Goal: Find contact information: Obtain details needed to contact an individual or organization

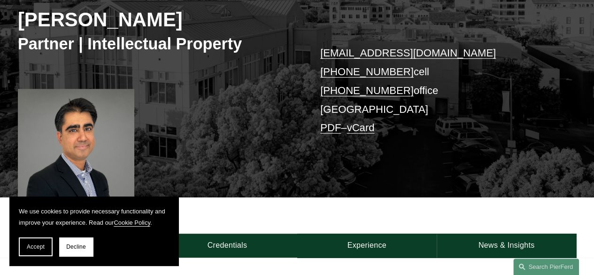
scroll to position [141, 0]
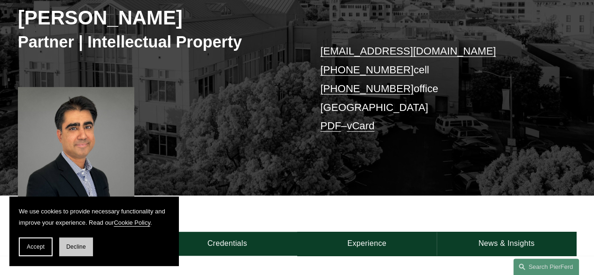
click at [75, 254] on button "Decline" at bounding box center [76, 246] width 34 height 19
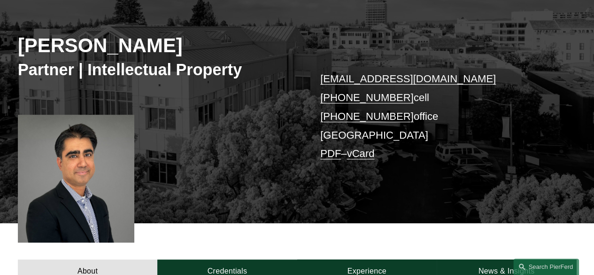
scroll to position [94, 0]
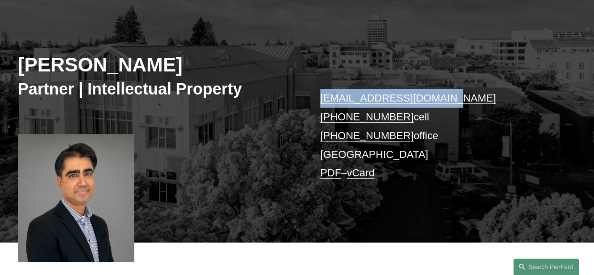
drag, startPoint x: 316, startPoint y: 100, endPoint x: 456, endPoint y: 99, distance: 140.0
click at [456, 99] on div "Sid Kapoor Partner | Intellectual Property sid.kapoor@pierferd.com +1.908.489.9…" at bounding box center [297, 123] width 594 height 237
copy div "sid.kapoor@pierferd.com"
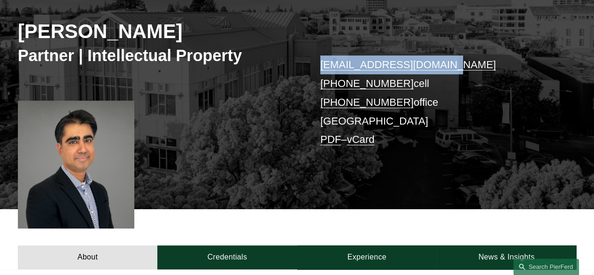
scroll to position [141, 0]
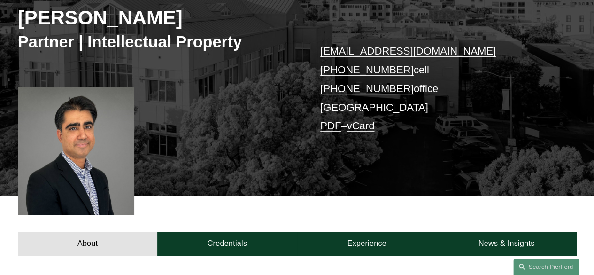
click at [301, 200] on div "About Credentials Experience News & Insights" at bounding box center [297, 225] width 594 height 60
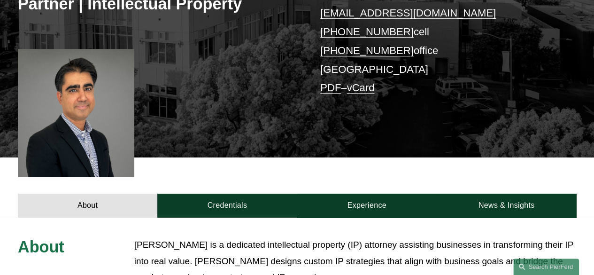
scroll to position [47, 0]
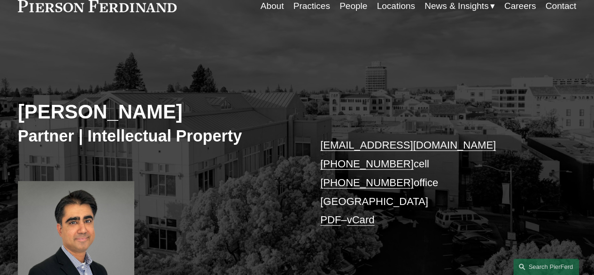
click at [345, 6] on link "People" at bounding box center [354, 6] width 28 height 18
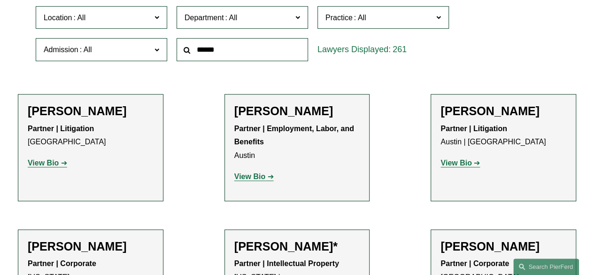
scroll to position [235, 0]
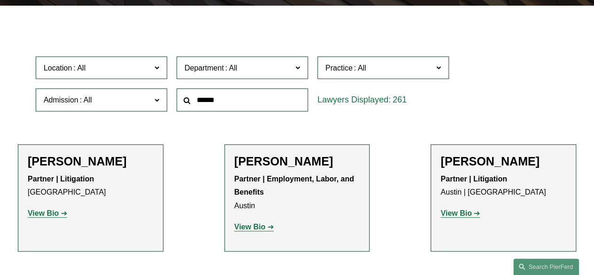
click at [346, 70] on span "Practice" at bounding box center [338, 68] width 27 height 8
click at [0, 0] on link "Intellectual Property Litigation" at bounding box center [0, 0] width 0 height 0
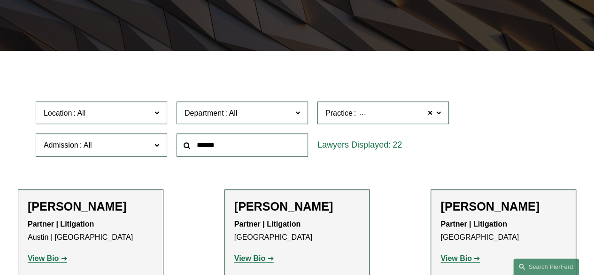
scroll to position [190, 0]
click at [140, 115] on span "Location" at bounding box center [98, 113] width 108 height 13
click at [0, 0] on link "[GEOGRAPHIC_DATA]" at bounding box center [0, 0] width 0 height 0
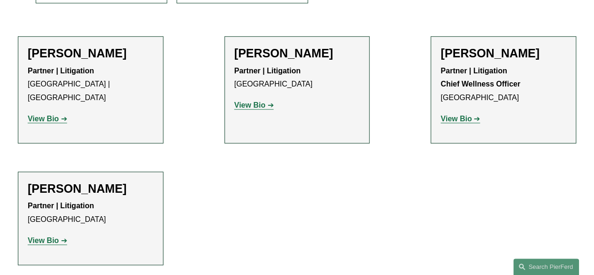
scroll to position [331, 0]
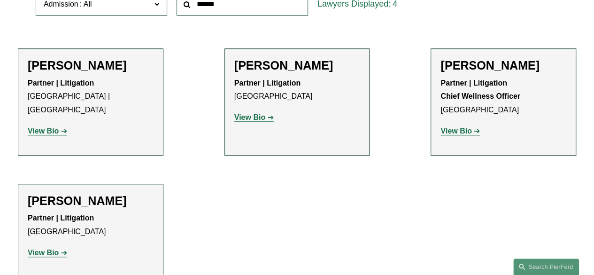
drag, startPoint x: 47, startPoint y: 119, endPoint x: 148, endPoint y: 103, distance: 102.6
click at [171, 102] on ul "Filter Location Los Angeles Los Angeles All Atlanta Austin Boston Charlotte Chi…" at bounding box center [297, 102] width 594 height 349
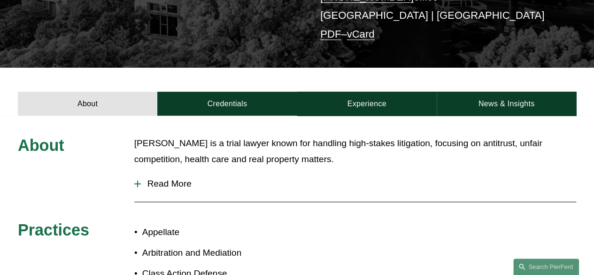
scroll to position [282, 0]
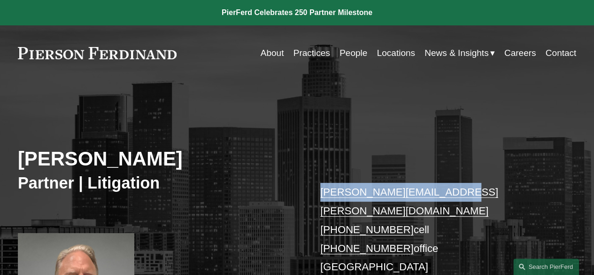
drag, startPoint x: 468, startPoint y: 194, endPoint x: 314, endPoint y: 194, distance: 154.0
click at [314, 194] on div "David Makous Partner | Litigation david.makous@pierferd.com +1.213.610.1420 cel…" at bounding box center [297, 227] width 594 height 256
copy link "david.makous@pierferd.com"
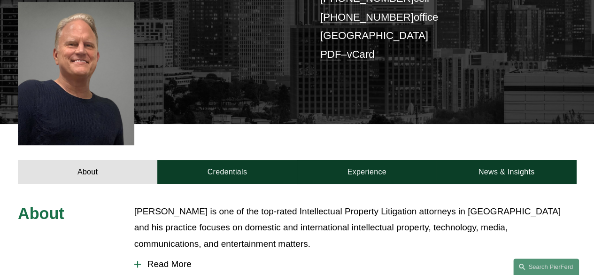
scroll to position [235, 0]
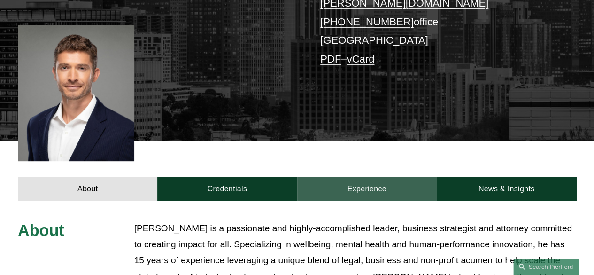
scroll to position [329, 0]
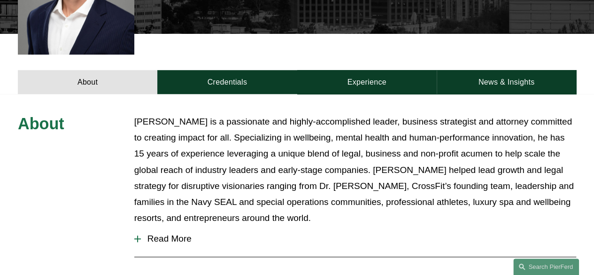
click at [374, 94] on div "About [PERSON_NAME] is a passionate and highly-accomplished leader, business st…" at bounding box center [297, 278] width 594 height 369
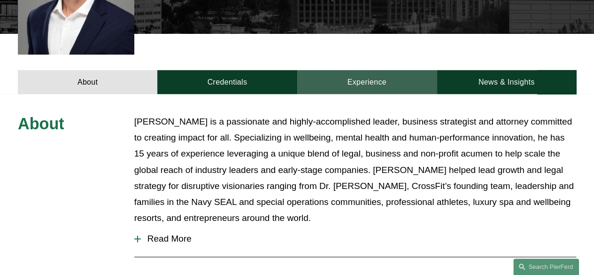
click at [373, 72] on link "Experience" at bounding box center [366, 82] width 139 height 24
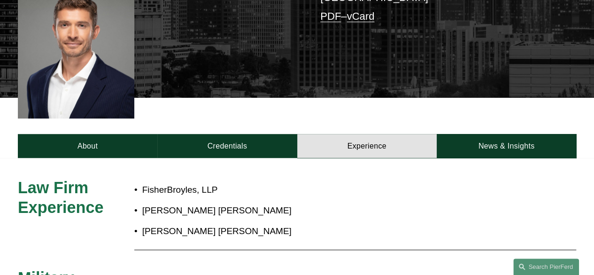
scroll to position [188, 0]
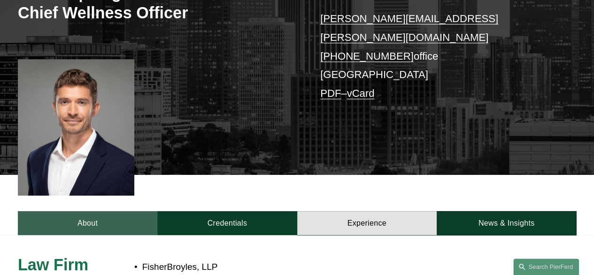
click at [102, 211] on link "About" at bounding box center [87, 223] width 139 height 24
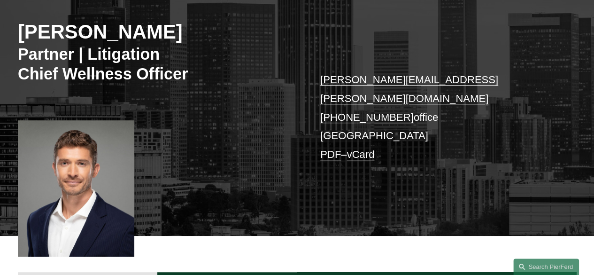
scroll to position [47, 0]
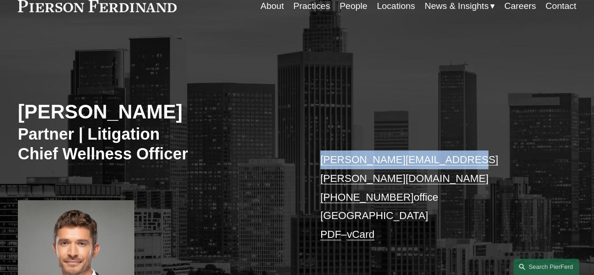
drag, startPoint x: 482, startPoint y: 164, endPoint x: 302, endPoint y: 145, distance: 180.4
click at [302, 145] on div "[PERSON_NAME] Partner | Litigation Chief Wellness Officer [PERSON_NAME][EMAIL_A…" at bounding box center [297, 184] width 594 height 264
copy div "[PERSON_NAME][EMAIL_ADDRESS][PERSON_NAME][DOMAIN_NAME]"
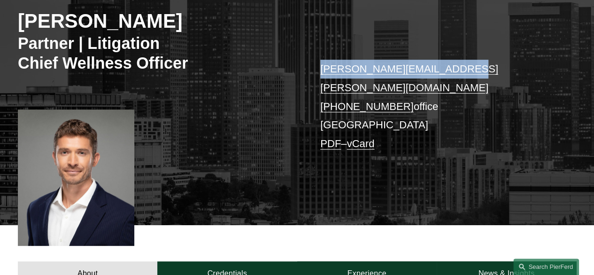
scroll to position [188, 0]
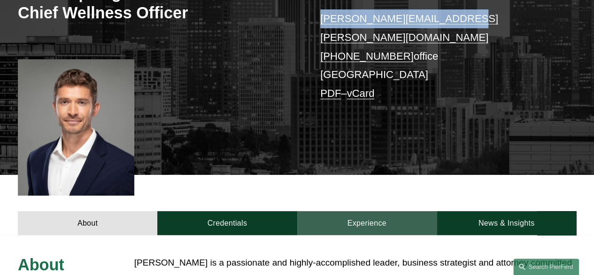
click at [366, 211] on link "Experience" at bounding box center [366, 223] width 139 height 24
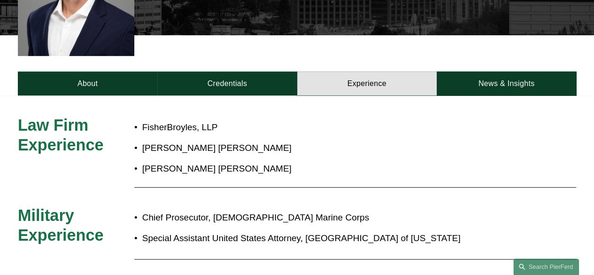
scroll to position [329, 0]
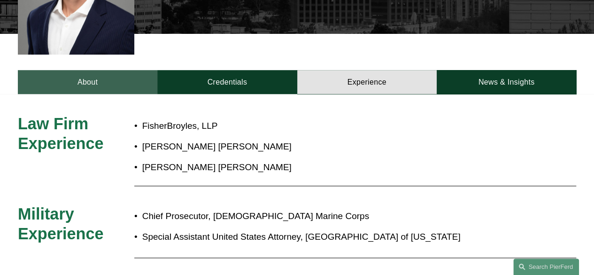
click at [124, 70] on link "About" at bounding box center [87, 82] width 139 height 24
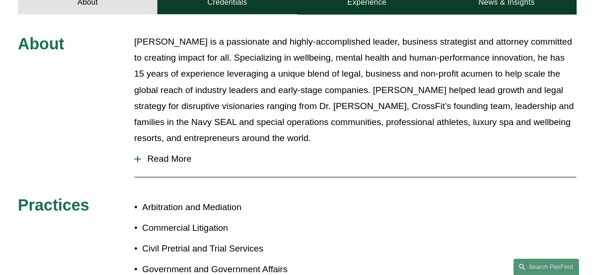
scroll to position [470, 0]
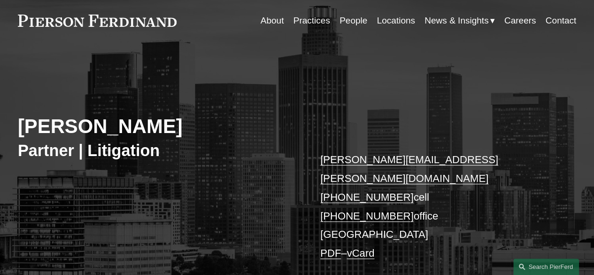
scroll to position [47, 0]
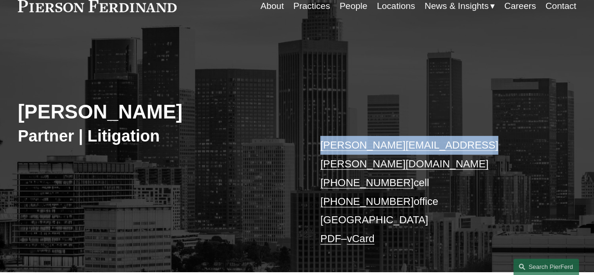
drag, startPoint x: 496, startPoint y: 152, endPoint x: 309, endPoint y: 149, distance: 187.9
click at [309, 149] on div "[PERSON_NAME] Partner | Litigation [PERSON_NAME][EMAIL_ADDRESS][PERSON_NAME][DO…" at bounding box center [297, 162] width 594 height 220
copy link "[PERSON_NAME][EMAIL_ADDRESS][PERSON_NAME][DOMAIN_NAME]"
